Goal: Task Accomplishment & Management: Manage account settings

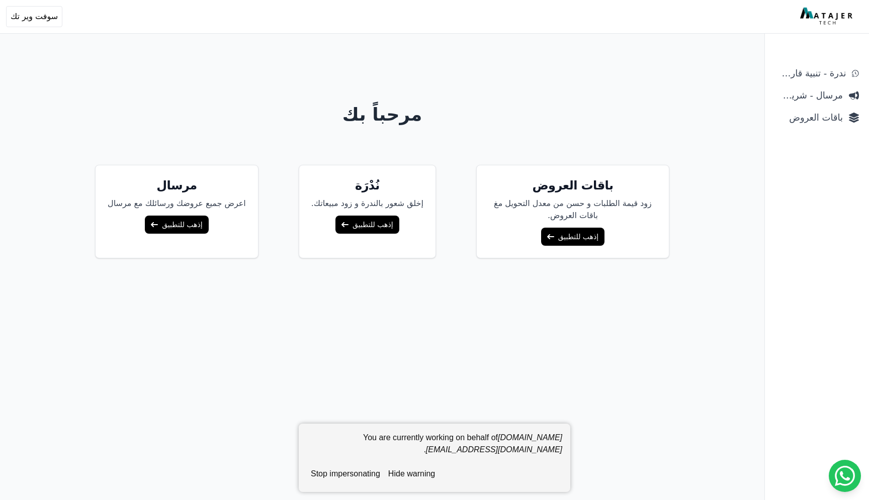
click at [559, 236] on link "إذهب للتطبيق" at bounding box center [572, 237] width 63 height 18
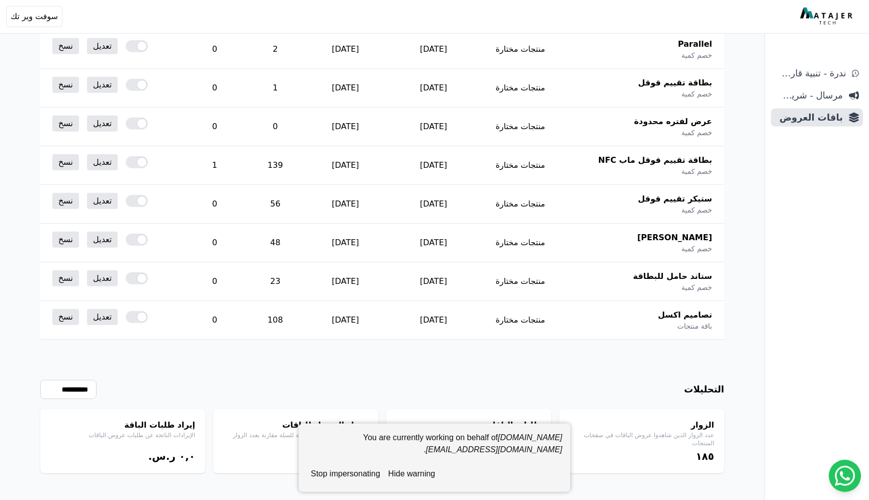
scroll to position [155, 0]
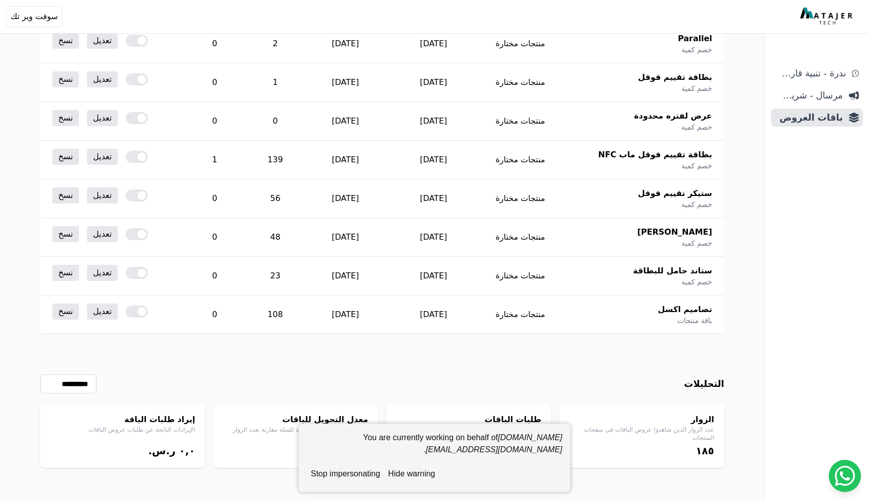
click at [401, 477] on button "hide warning" at bounding box center [411, 474] width 55 height 20
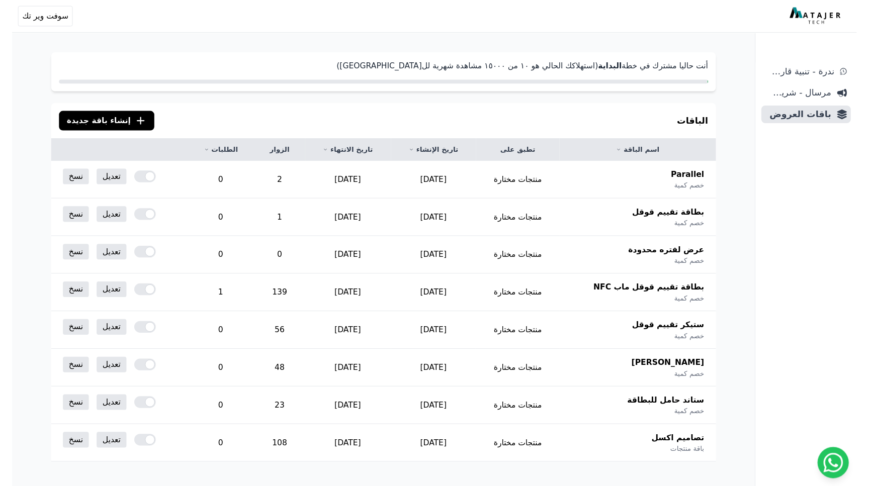
scroll to position [0, 0]
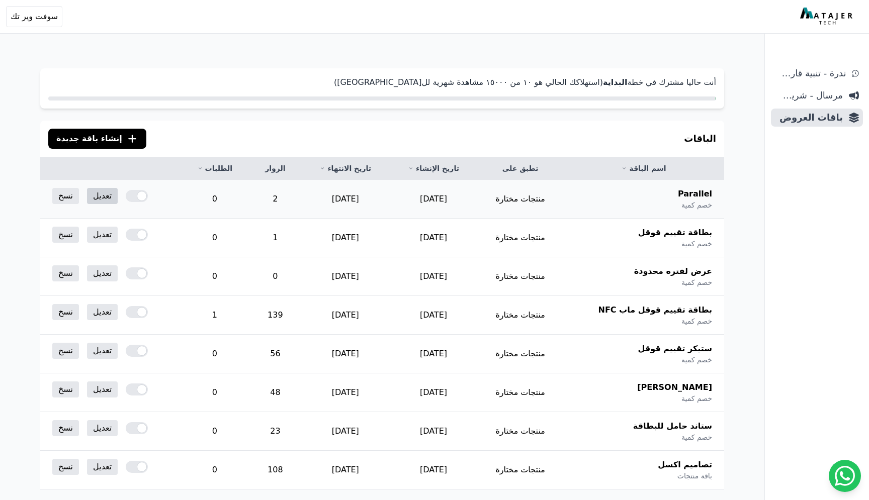
click at [98, 198] on link "تعديل" at bounding box center [102, 196] width 31 height 16
